Goal: Information Seeking & Learning: Learn about a topic

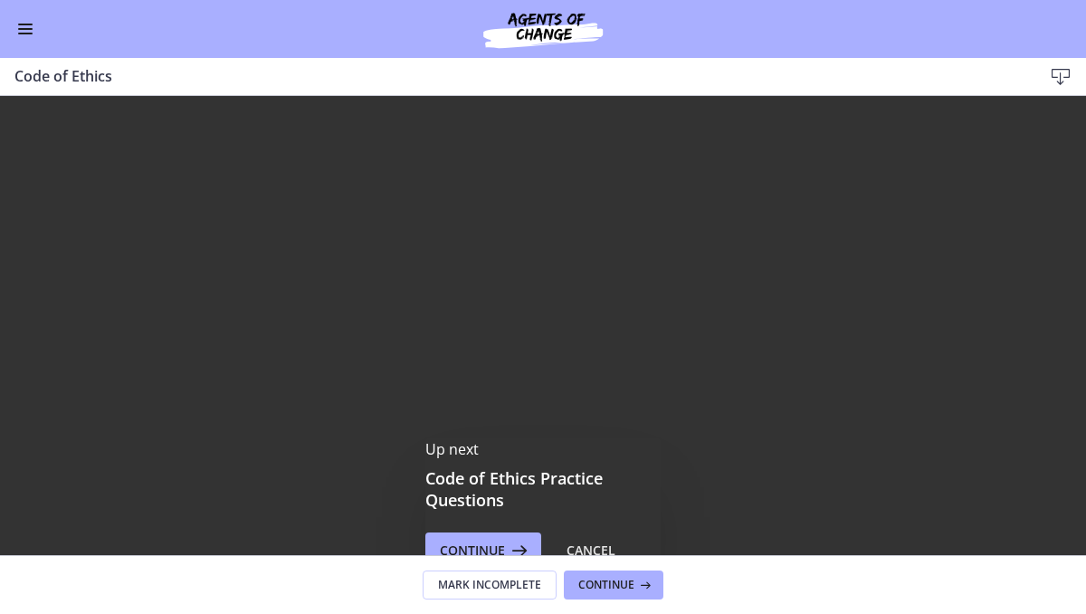
click at [482, 373] on div "Up next Code of Ethics Practice Questions Continue Cancel" at bounding box center [543, 503] width 1086 height 815
click at [916, 435] on div "Up next Code of Ethics Practice Questions Continue Cancel" at bounding box center [543, 503] width 1086 height 815
click at [1013, 502] on div "Up next Code of Ethics Practice Questions Continue Cancel" at bounding box center [543, 503] width 1086 height 815
click at [1050, 544] on div "Up next Code of Ethics Practice Questions Continue Cancel" at bounding box center [543, 503] width 1086 height 815
click at [1050, 541] on div "Up next Code of Ethics Practice Questions Continue Cancel" at bounding box center [543, 503] width 1086 height 815
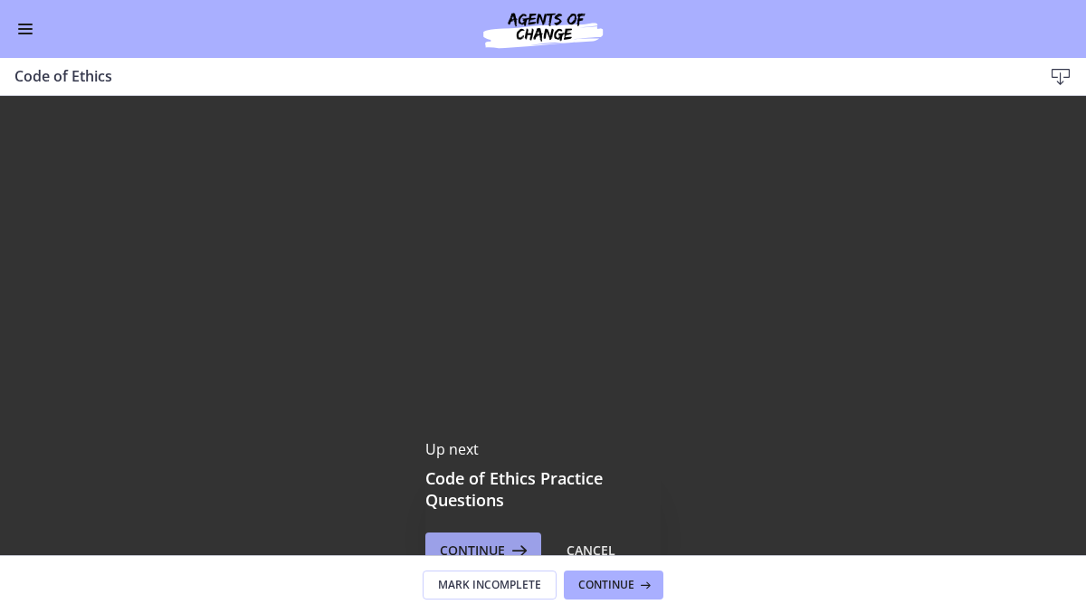
click at [515, 545] on icon at bounding box center [517, 551] width 25 height 22
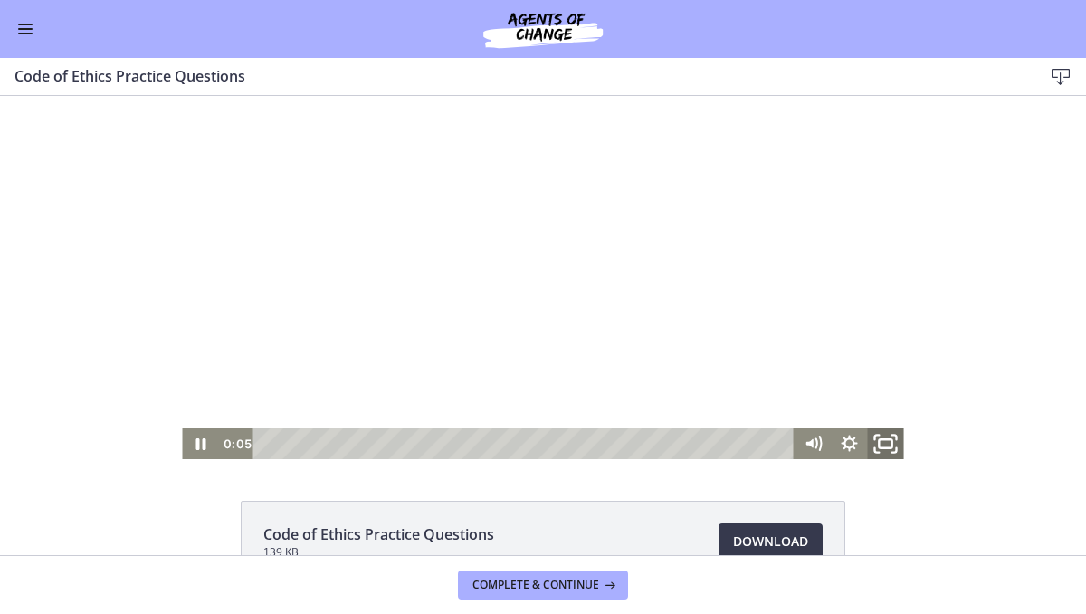
click at [881, 441] on icon "Fullscreen" at bounding box center [886, 444] width 43 height 37
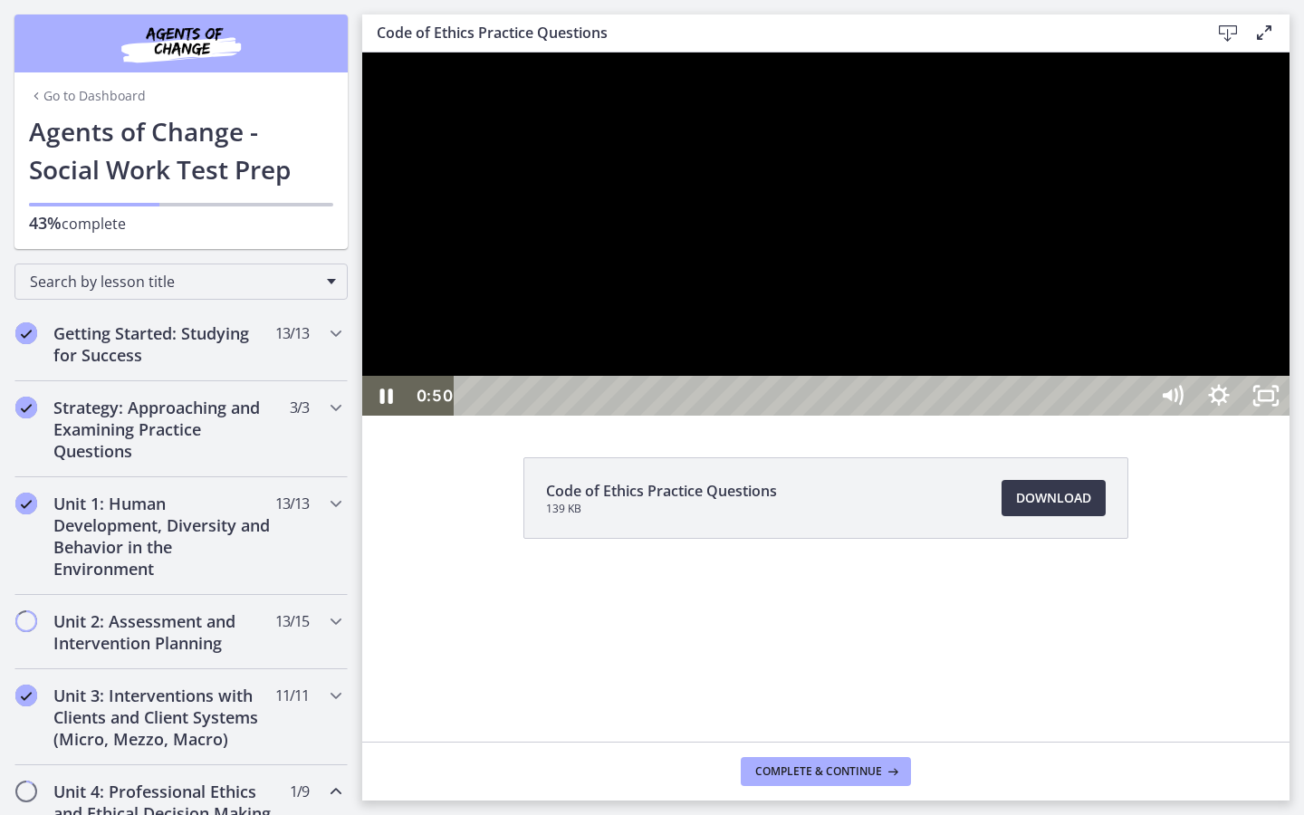
click at [907, 416] on div at bounding box center [825, 234] width 927 height 363
click at [949, 416] on div at bounding box center [825, 234] width 927 height 363
click at [1061, 347] on div at bounding box center [825, 234] width 927 height 363
click at [914, 390] on div at bounding box center [825, 234] width 927 height 363
click at [1075, 416] on div at bounding box center [825, 234] width 927 height 363
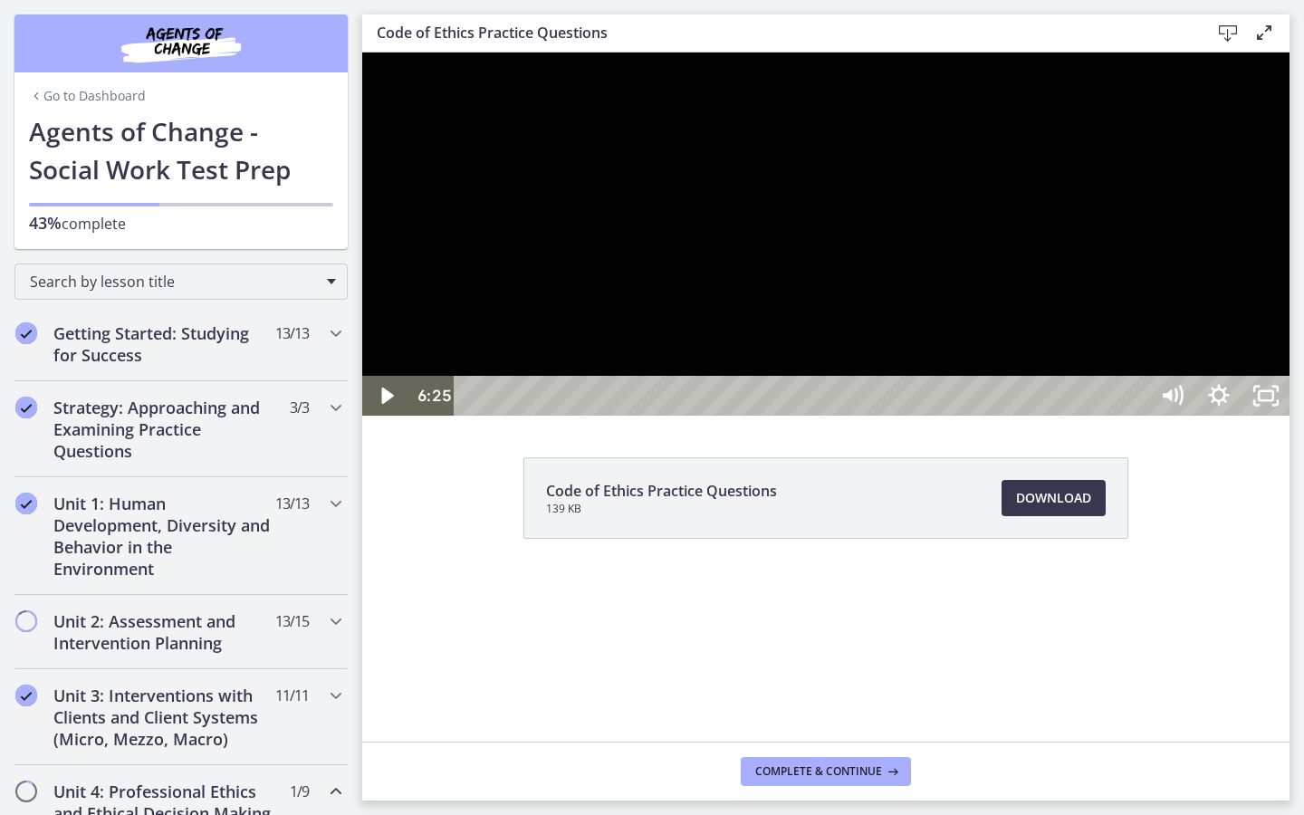
click at [1003, 416] on div at bounding box center [825, 234] width 927 height 363
click at [941, 416] on div at bounding box center [825, 234] width 927 height 363
click at [952, 416] on div at bounding box center [825, 234] width 927 height 363
click at [1063, 416] on div at bounding box center [825, 234] width 927 height 363
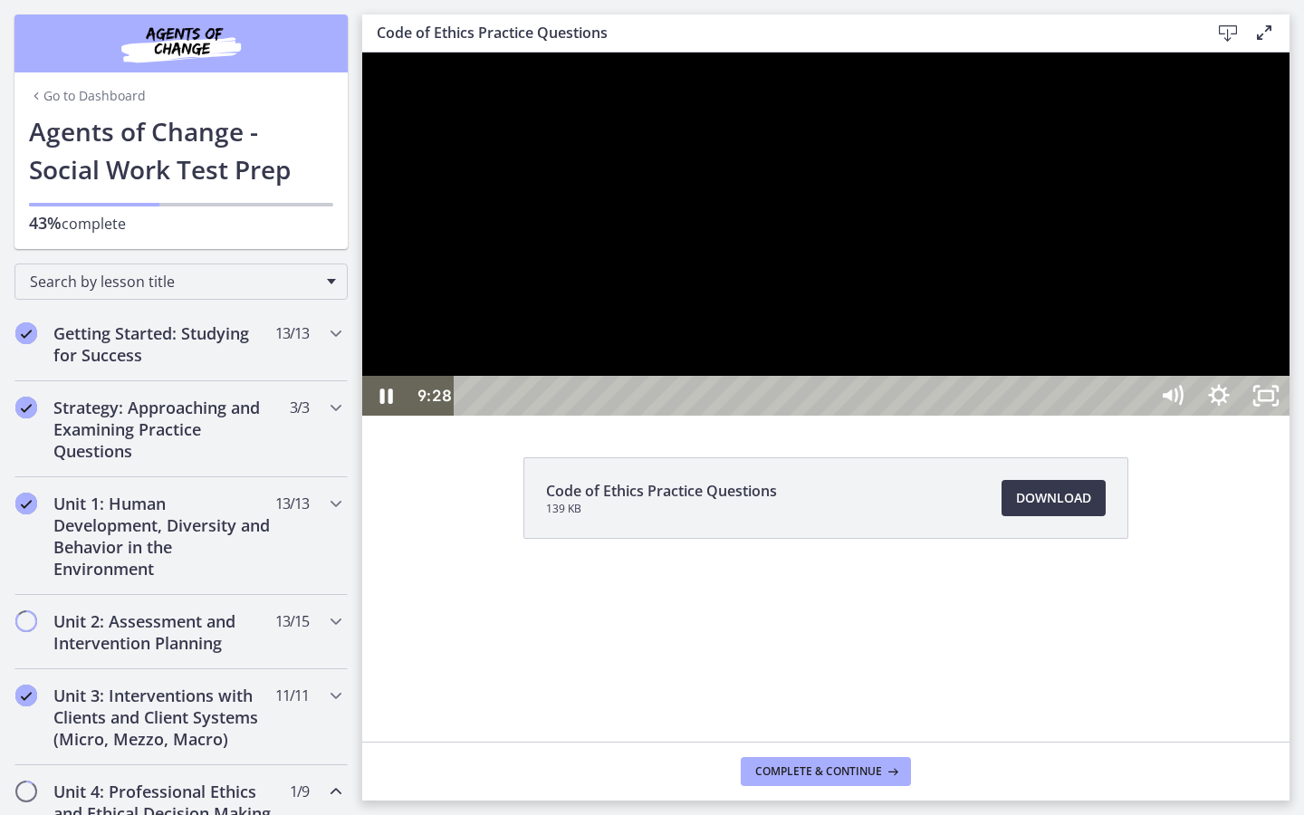
click at [913, 416] on div at bounding box center [825, 234] width 927 height 363
click at [931, 359] on div at bounding box center [825, 234] width 927 height 363
click at [901, 340] on div at bounding box center [825, 234] width 927 height 363
click at [1113, 416] on div at bounding box center [825, 234] width 927 height 363
click at [1021, 416] on div at bounding box center [825, 234] width 927 height 363
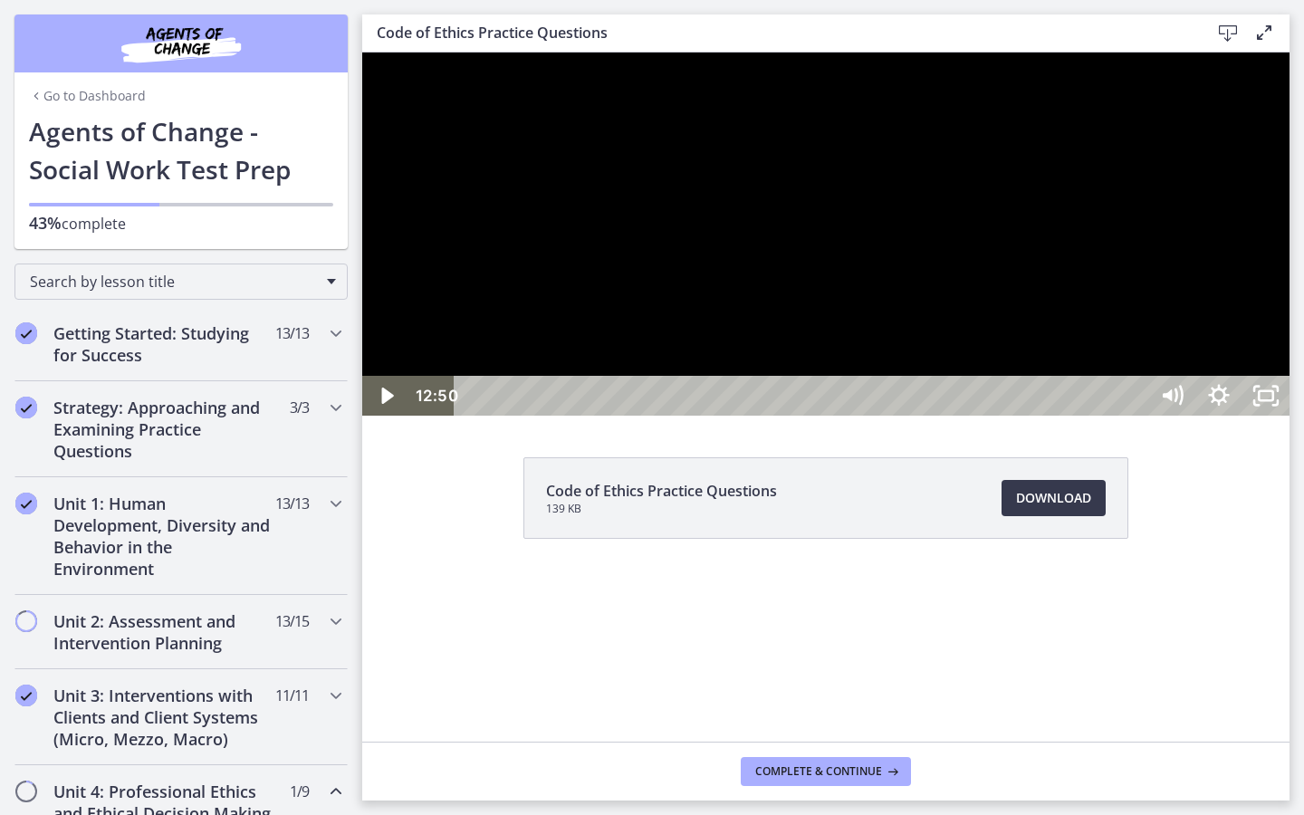
click at [1065, 416] on div at bounding box center [825, 234] width 927 height 363
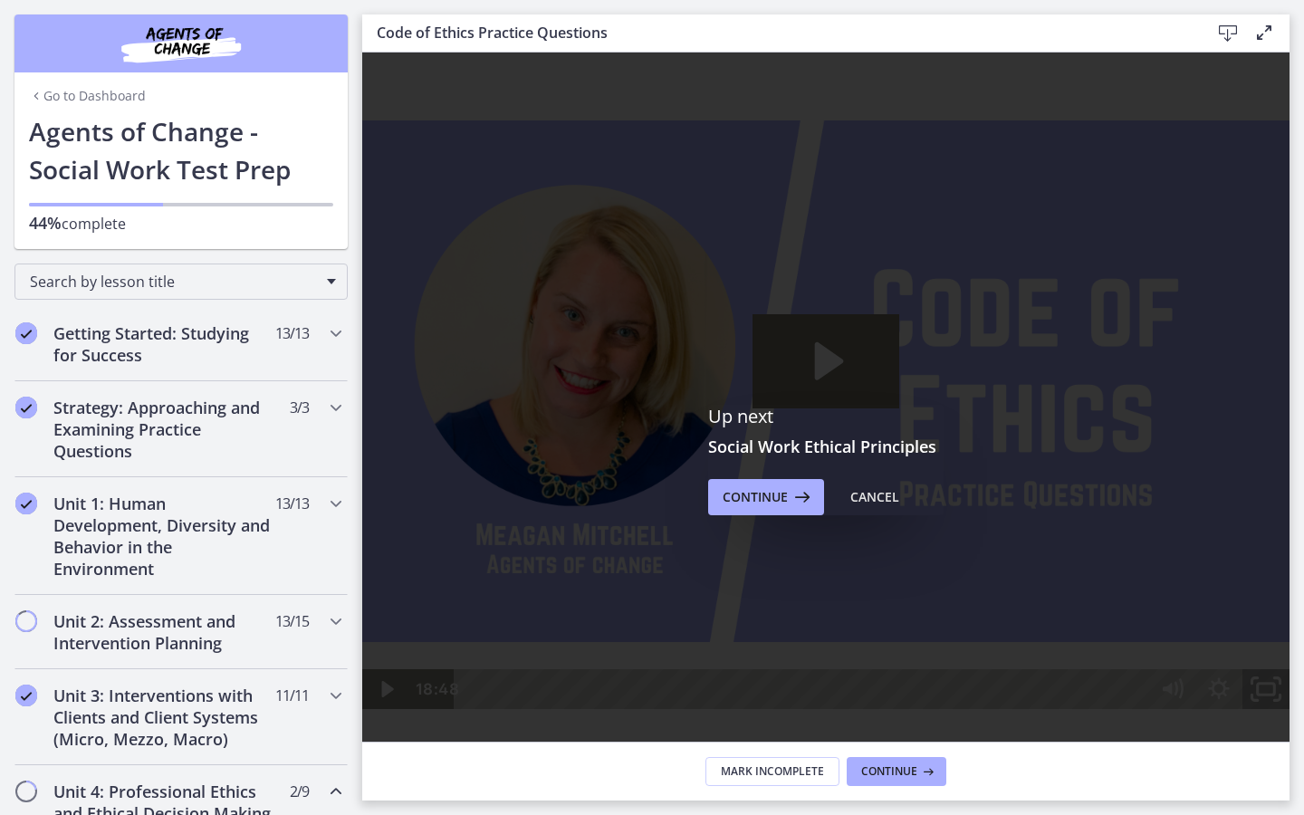
click at [1294, 713] on icon "Fullscreen" at bounding box center [1266, 689] width 56 height 48
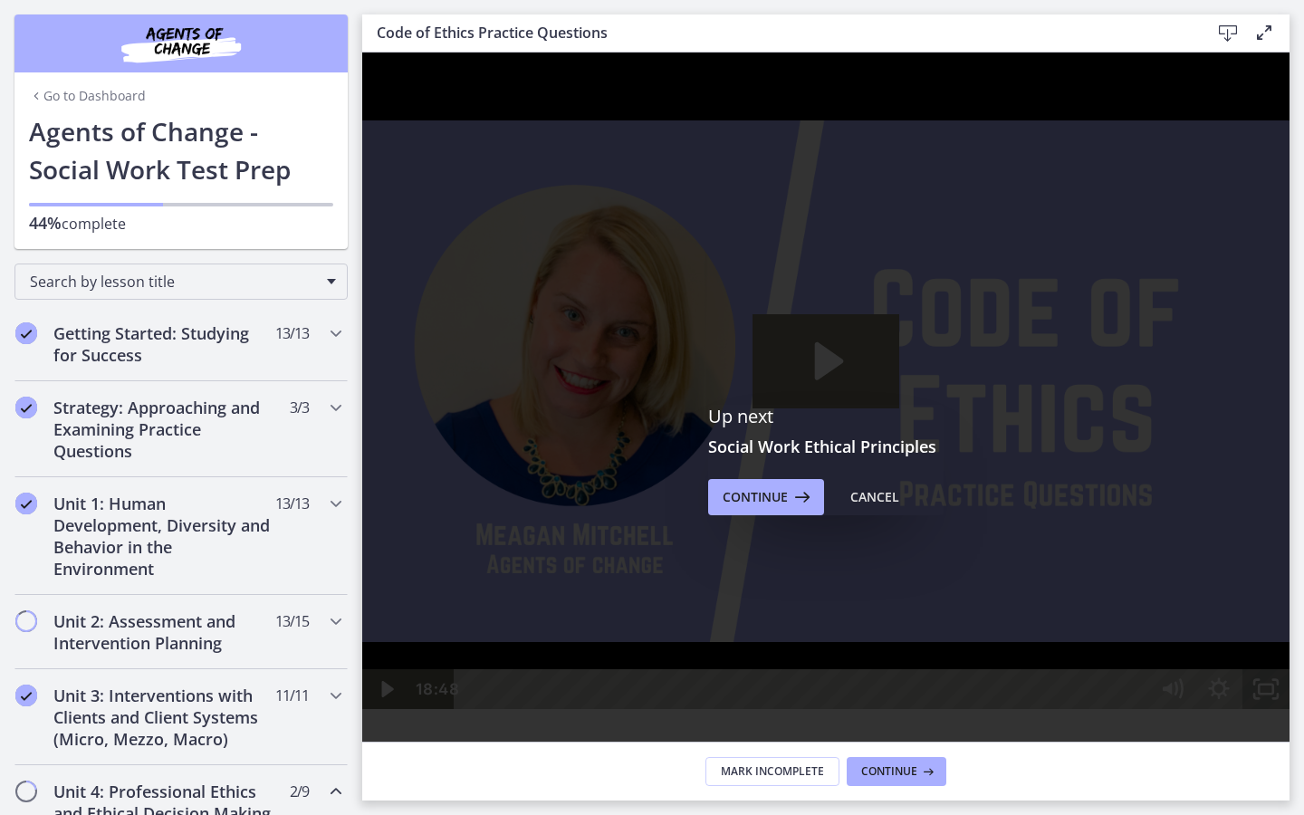
click at [1273, 694] on rect "Unfullscreen" at bounding box center [1265, 688] width 14 height 9
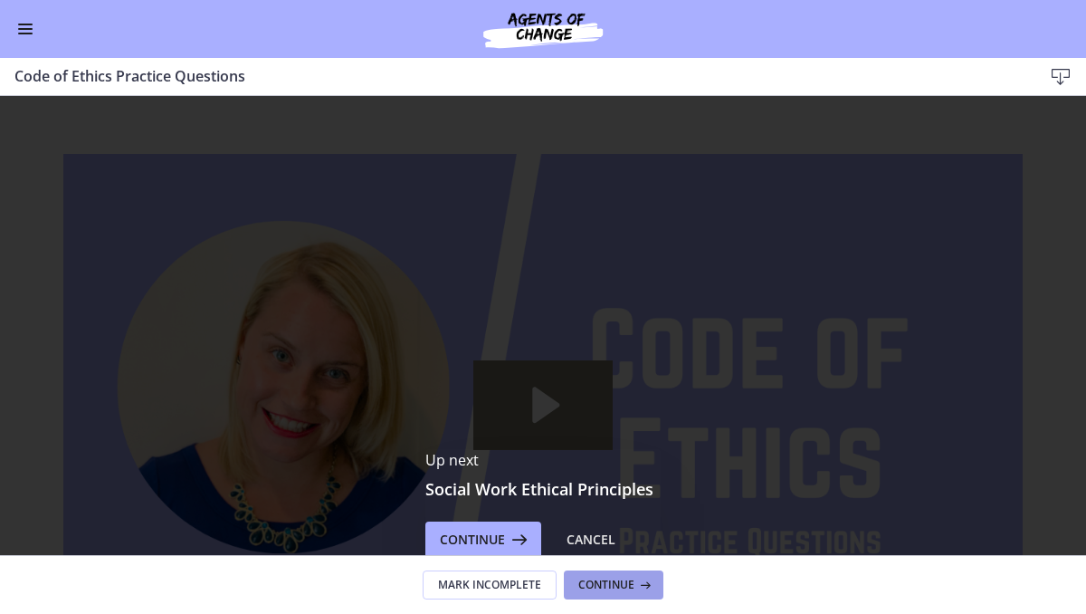
click at [615, 580] on span "Continue" at bounding box center [607, 585] width 56 height 14
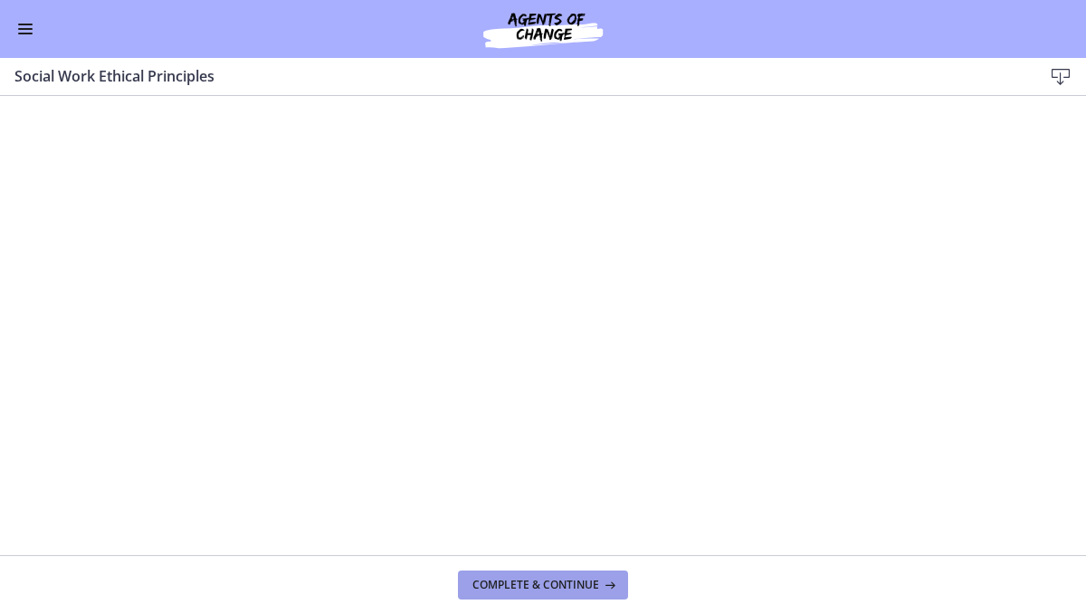
click at [588, 583] on span "Complete & continue" at bounding box center [536, 585] width 127 height 14
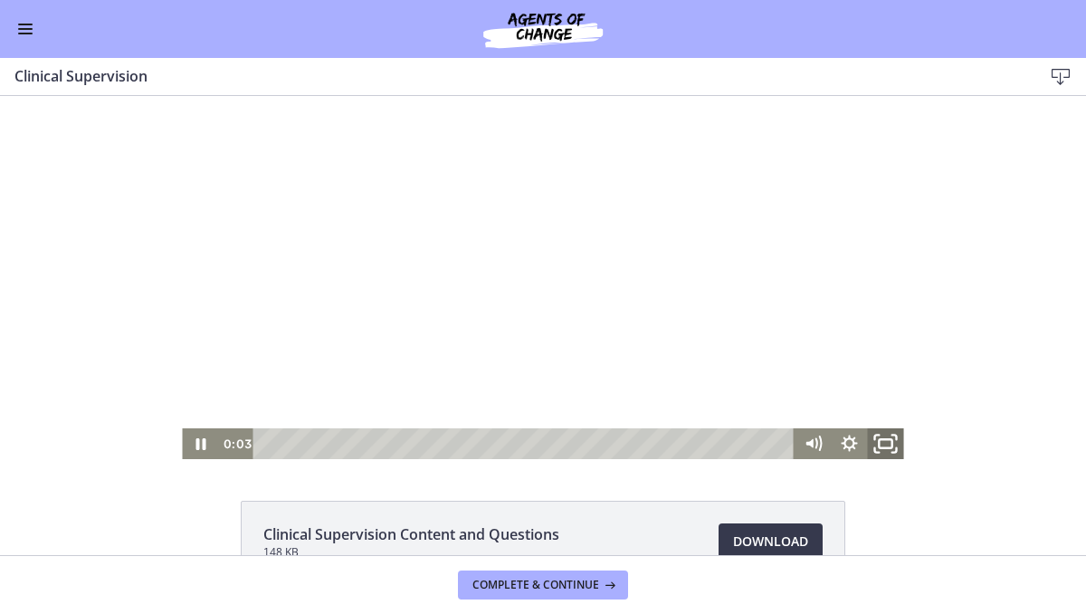
click at [875, 443] on icon "Fullscreen" at bounding box center [886, 444] width 43 height 37
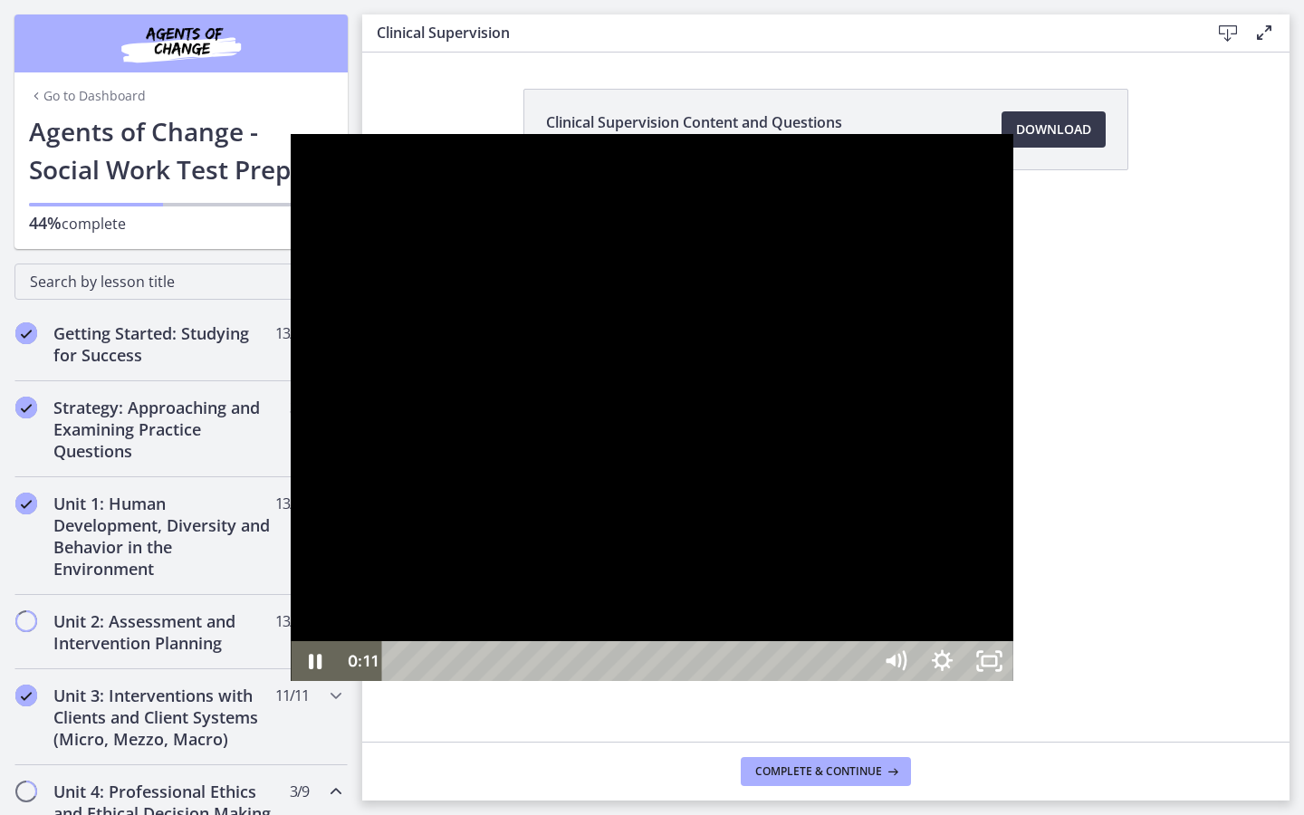
click at [914, 406] on div at bounding box center [652, 407] width 722 height 547
click at [647, 535] on div at bounding box center [652, 407] width 722 height 547
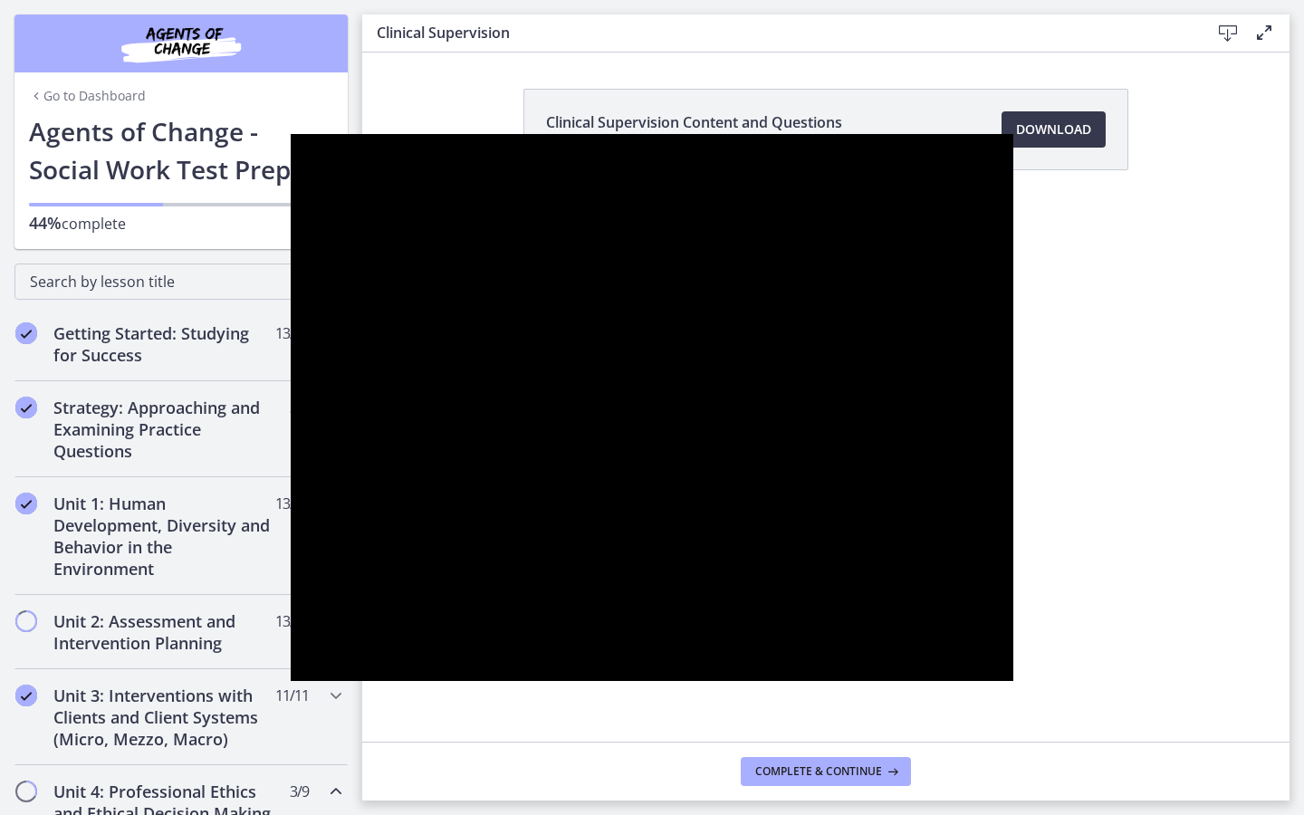
click at [291, 134] on button "Pause: cbe69t1t4o1cl02sihgg.mp4" at bounding box center [291, 134] width 1 height 1
click at [291, 134] on button "Play Video: cbe69t1t4o1cl02sihgg.mp4" at bounding box center [291, 134] width 1 height 1
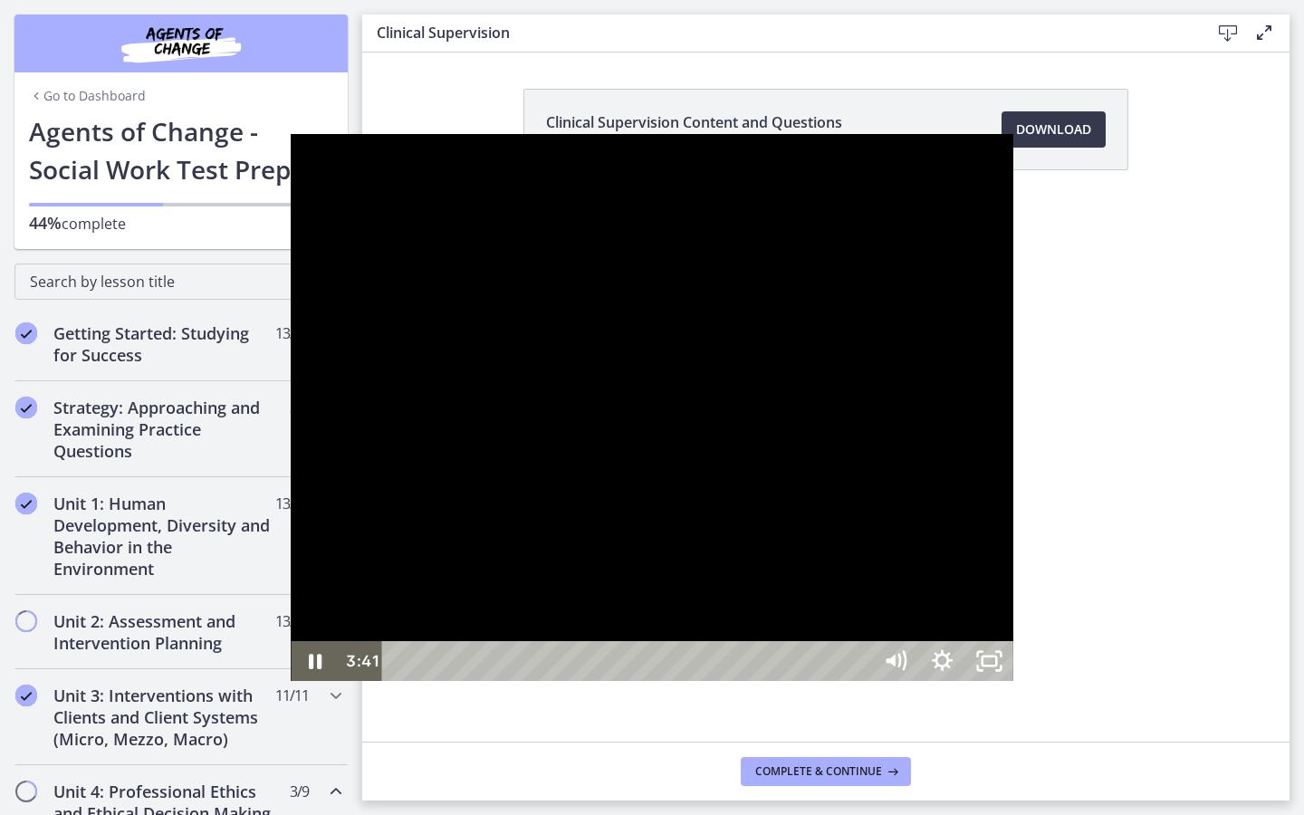
click at [504, 375] on div at bounding box center [652, 407] width 722 height 547
click at [572, 376] on div at bounding box center [652, 407] width 722 height 547
click at [689, 262] on div at bounding box center [652, 407] width 722 height 547
